Goal: Entertainment & Leisure: Consume media (video, audio)

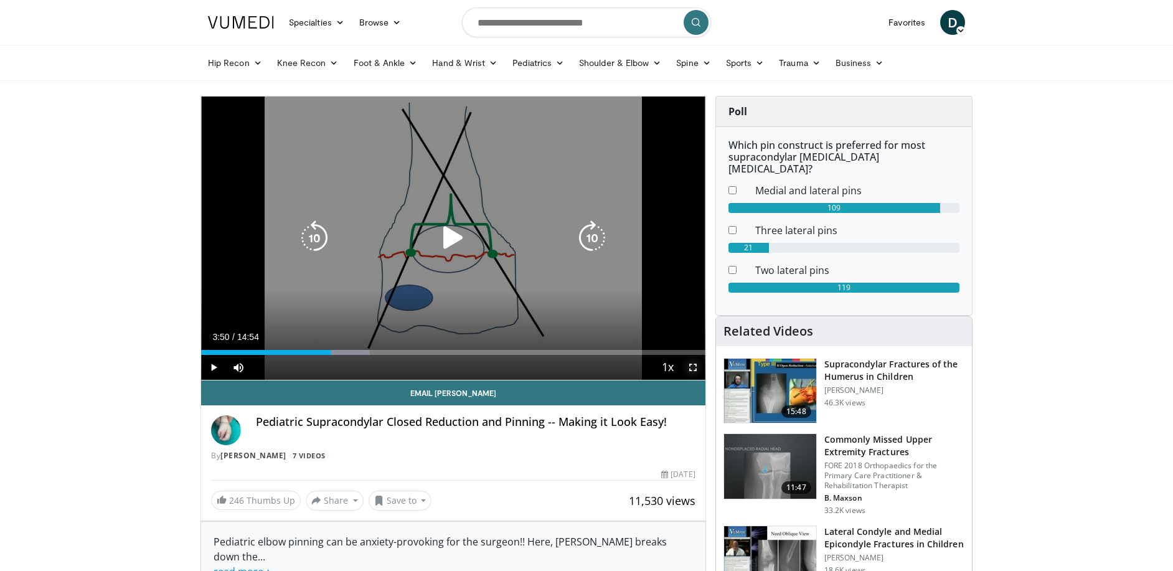
drag, startPoint x: 689, startPoint y: 372, endPoint x: 691, endPoint y: 439, distance: 66.6
click at [689, 372] on span "Video Player" at bounding box center [693, 367] width 25 height 25
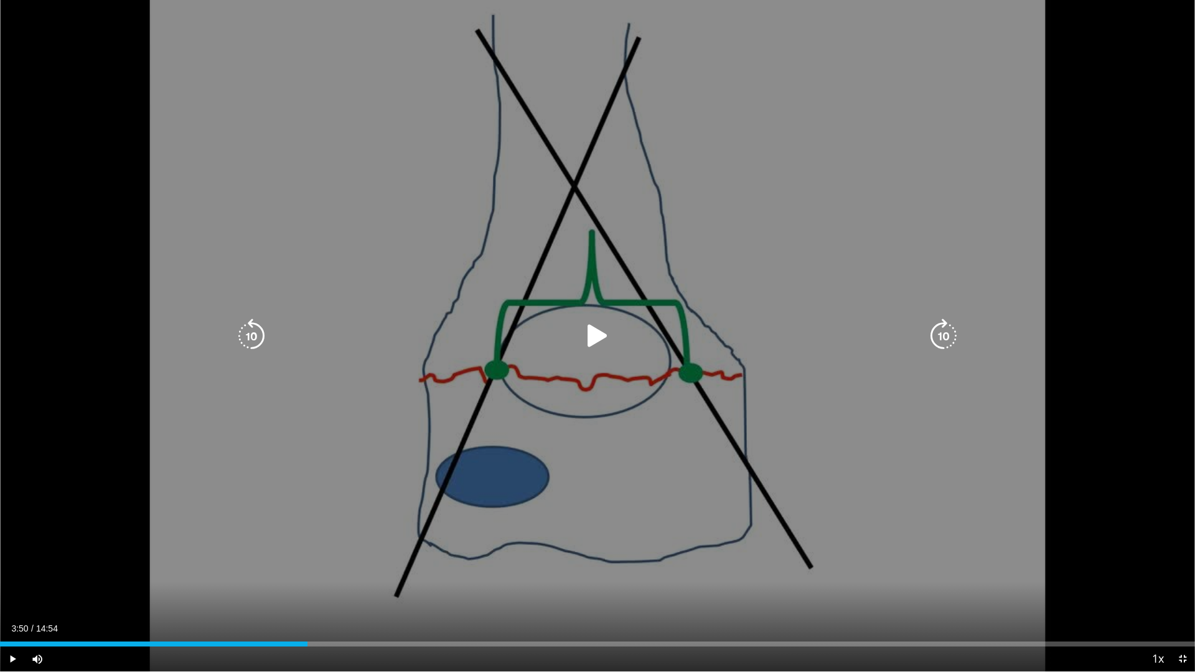
click at [593, 356] on div "10 seconds Tap to unmute" at bounding box center [597, 336] width 1195 height 672
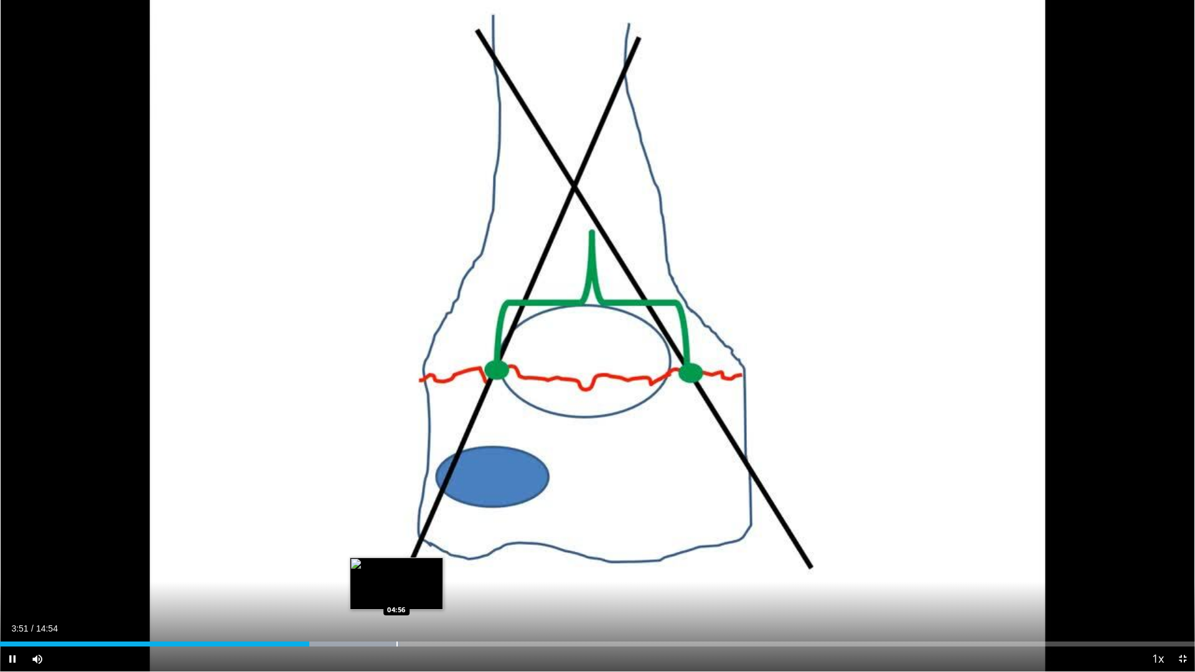
click at [397, 570] on div "Loaded : 33.49% 03:51 04:56" at bounding box center [597, 641] width 1195 height 12
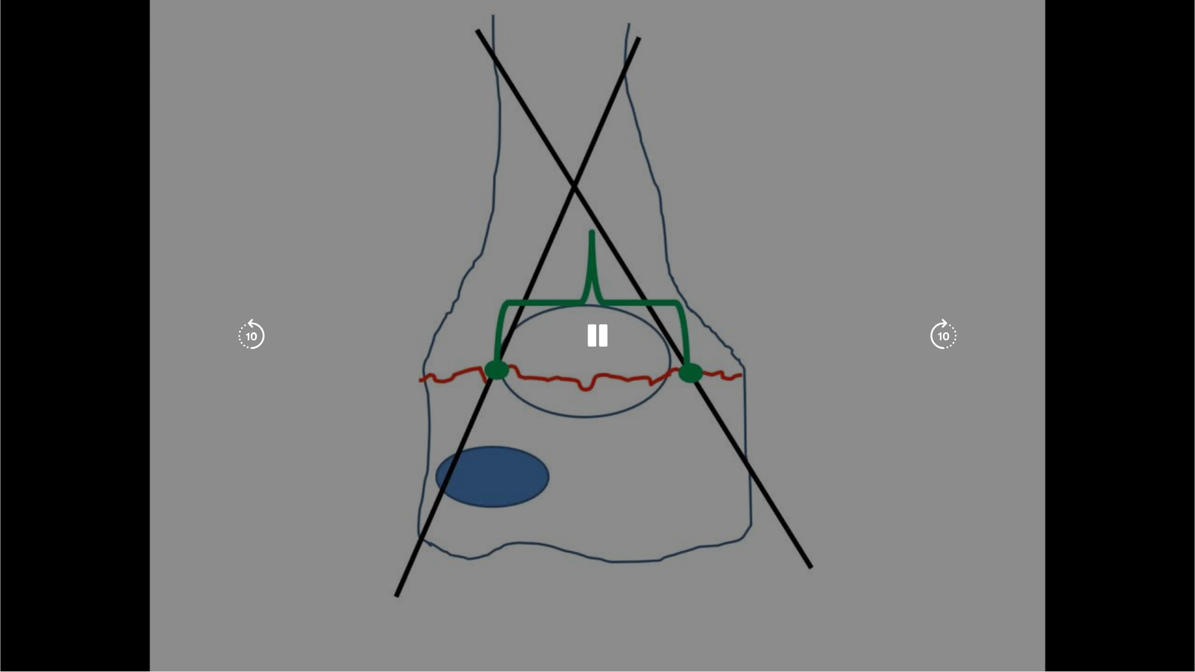
click at [552, 570] on video-js "**********" at bounding box center [597, 336] width 1195 height 672
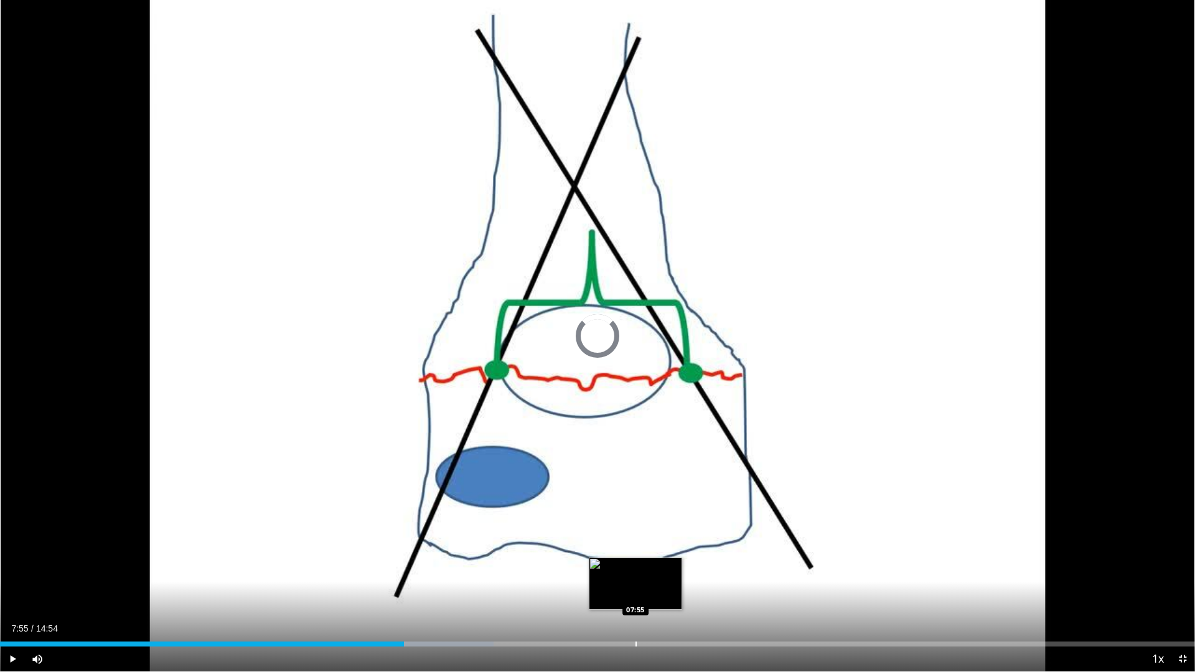
click at [636, 570] on div "Progress Bar" at bounding box center [636, 644] width 1 height 5
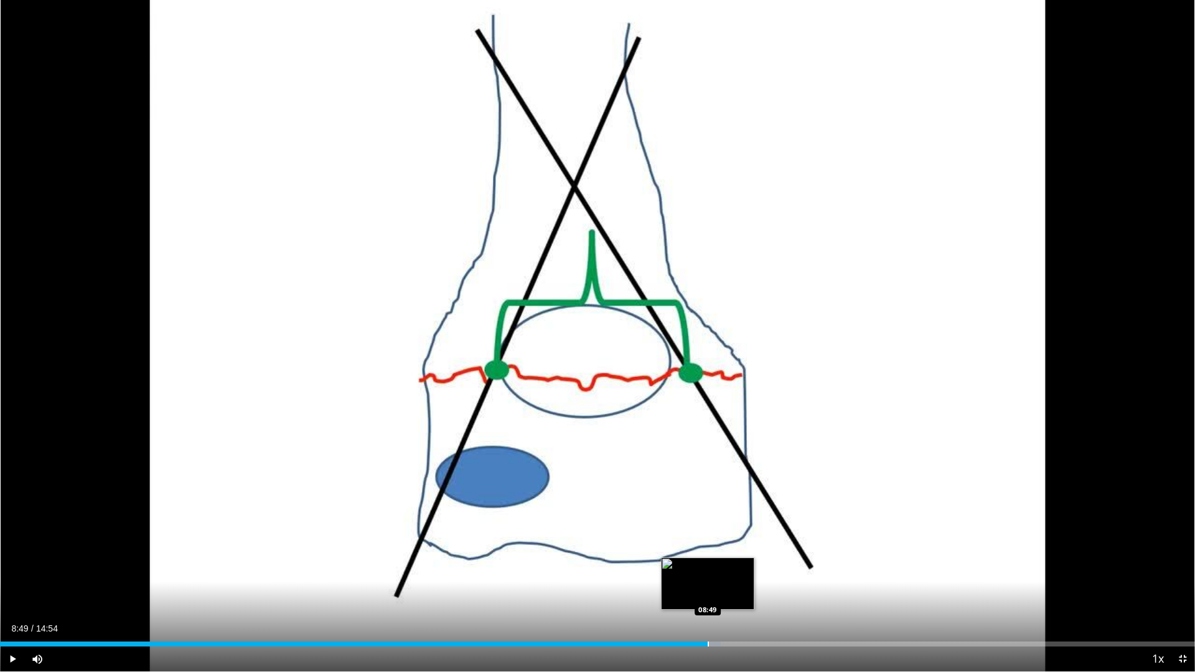
click at [708, 570] on div "Progress Bar" at bounding box center [708, 644] width 1 height 5
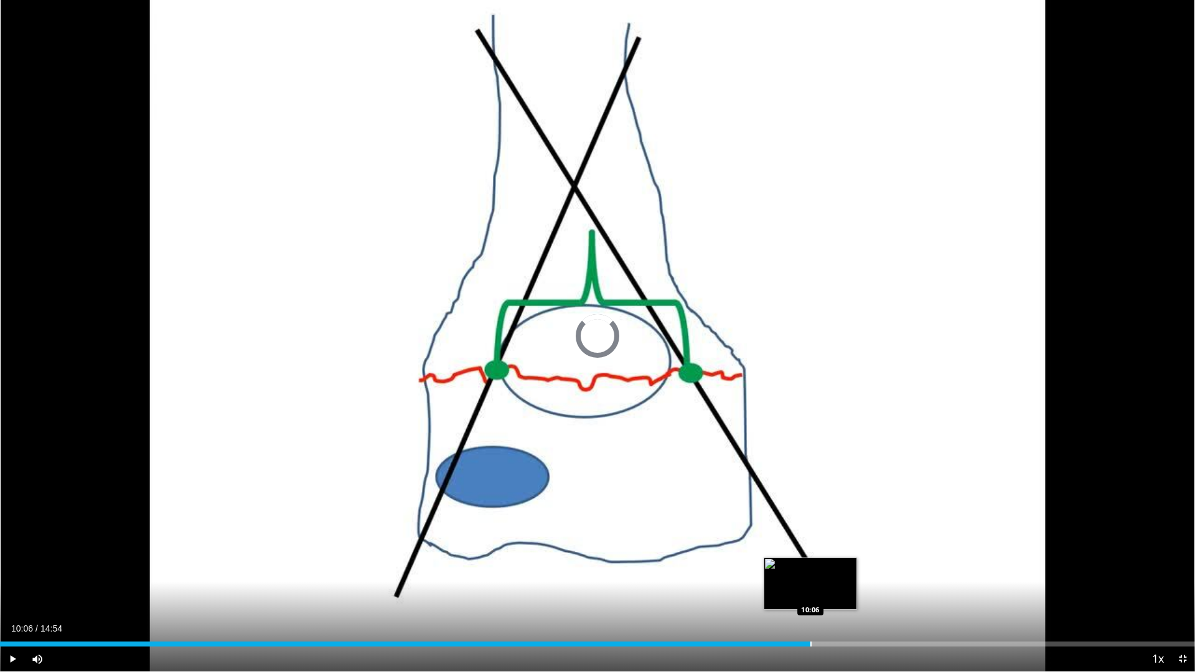
click at [811, 570] on div "Progress Bar" at bounding box center [811, 644] width 1 height 5
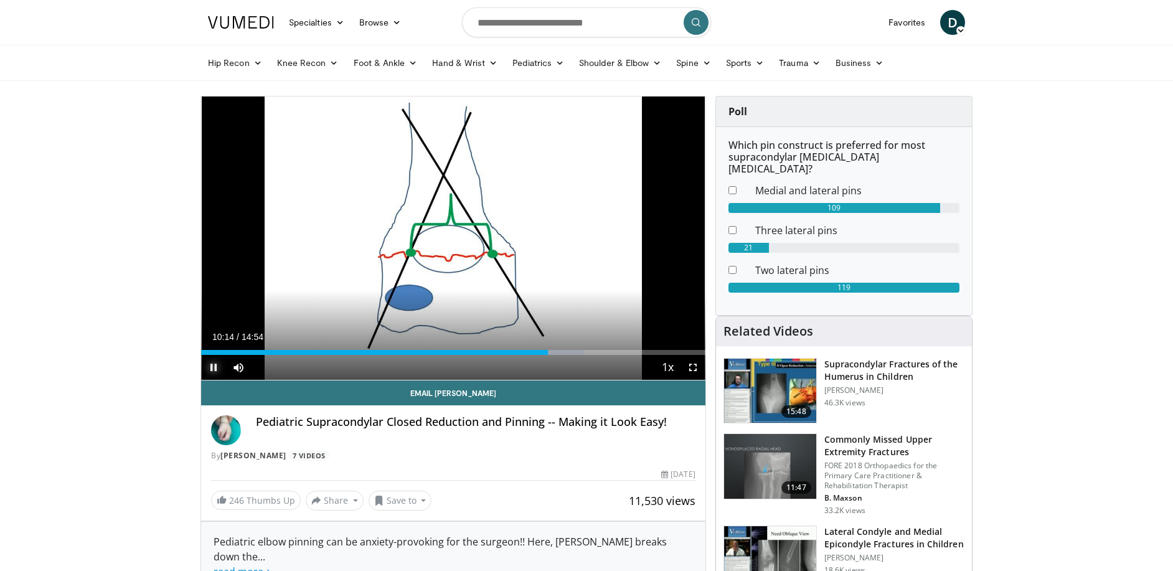
click at [210, 362] on span "Video Player" at bounding box center [213, 367] width 25 height 25
